Goal: Task Accomplishment & Management: Complete application form

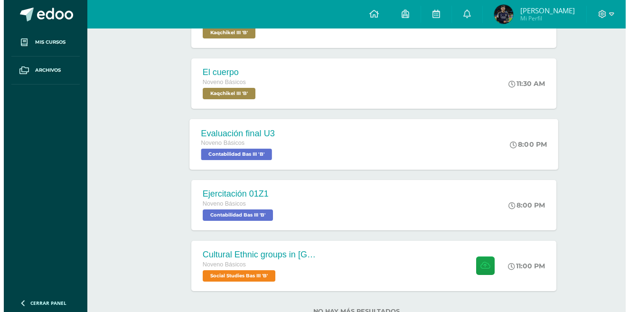
scroll to position [223, 0]
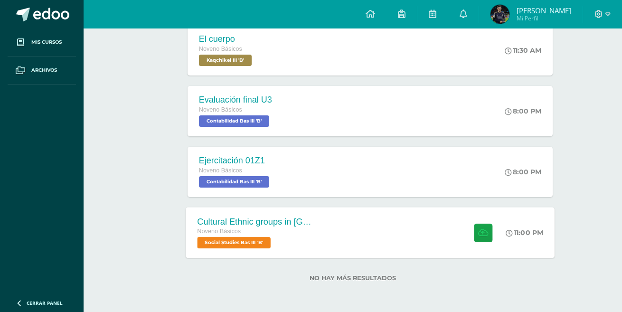
click at [337, 225] on div "Cultural Ethnic groups in [GEOGRAPHIC_DATA] Noveno Básicos Social Studies Bas I…" at bounding box center [370, 232] width 369 height 51
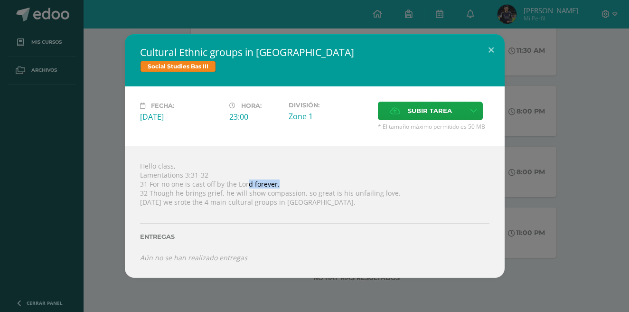
drag, startPoint x: 247, startPoint y: 186, endPoint x: 299, endPoint y: 188, distance: 51.3
click at [299, 188] on div "Hello class, Lamentations 3:31-32 31 For no one is cast off by the Lord forever…" at bounding box center [315, 212] width 380 height 132
click at [342, 203] on div "Hello class, Lamentations 3:31-32 31 For no one is cast off by the Lord forever…" at bounding box center [315, 212] width 380 height 132
click at [473, 112] on icon at bounding box center [473, 111] width 7 height 8
click at [443, 128] on span "Subir enlace" at bounding box center [433, 131] width 40 height 9
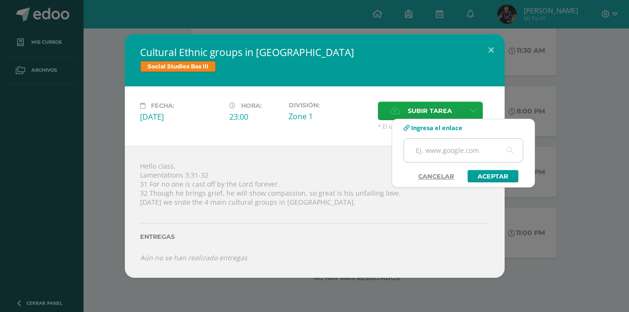
click at [439, 145] on input "text" at bounding box center [463, 150] width 119 height 23
paste input "[URL][DOMAIN_NAME]"
type input "[URL][DOMAIN_NAME]"
click at [497, 172] on link "Aceptar" at bounding box center [493, 176] width 51 height 12
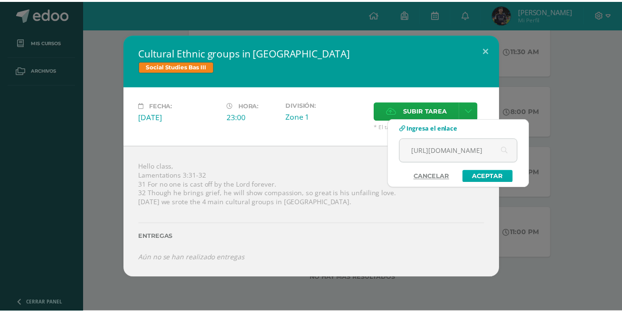
scroll to position [0, 0]
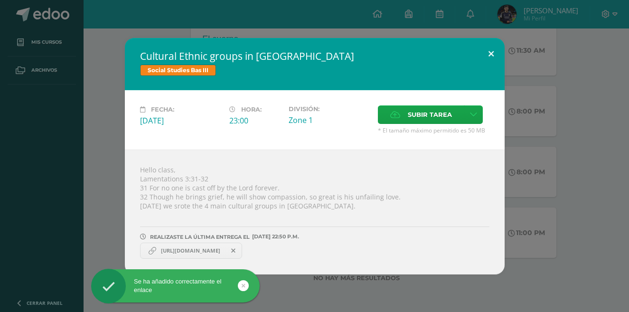
click at [494, 54] on button at bounding box center [491, 54] width 27 height 32
